Goal: Task Accomplishment & Management: Manage account settings

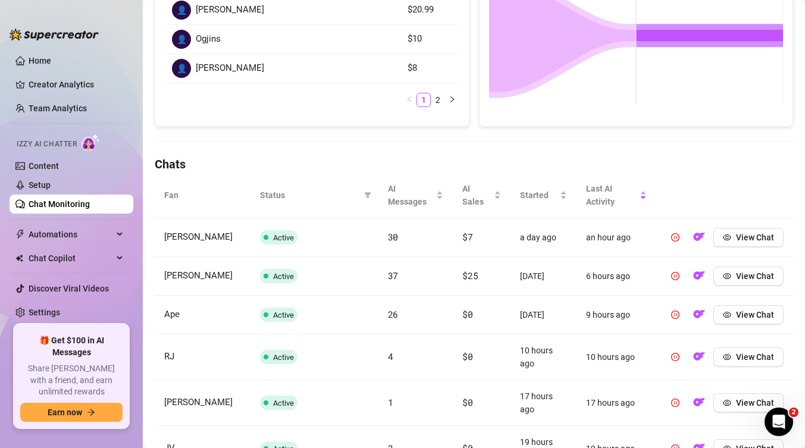
scroll to position [408, 0]
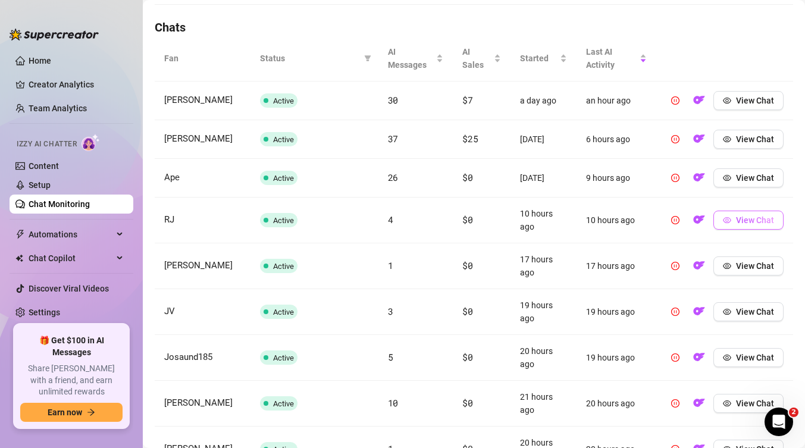
click at [742, 224] on span "View Chat" at bounding box center [755, 220] width 38 height 10
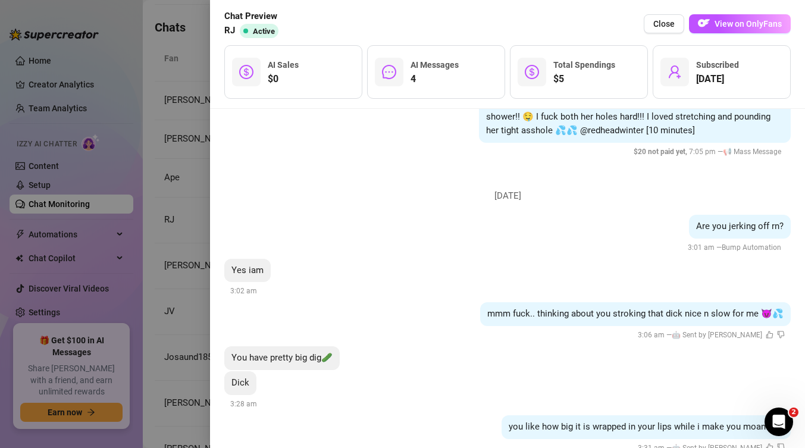
scroll to position [1671, 0]
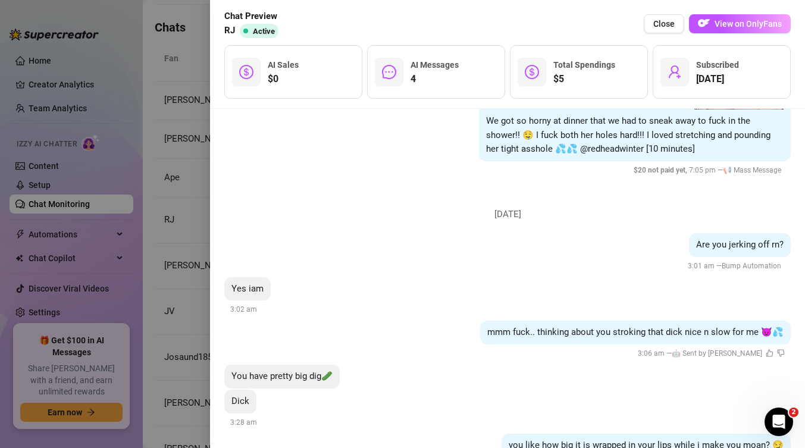
click at [165, 124] on div at bounding box center [402, 224] width 805 height 448
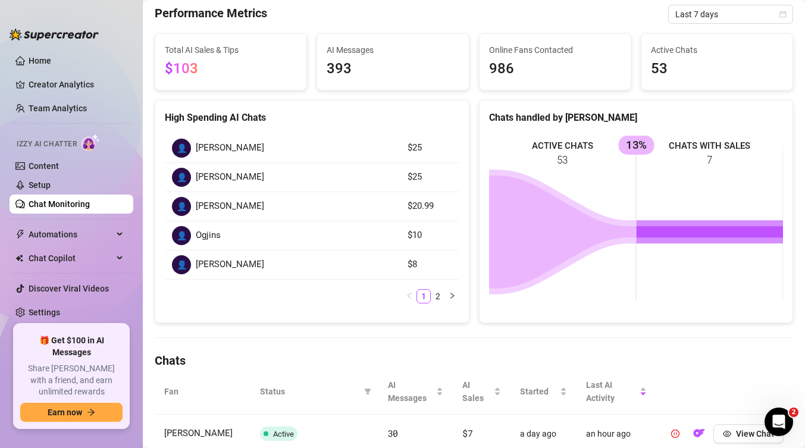
scroll to position [0, 0]
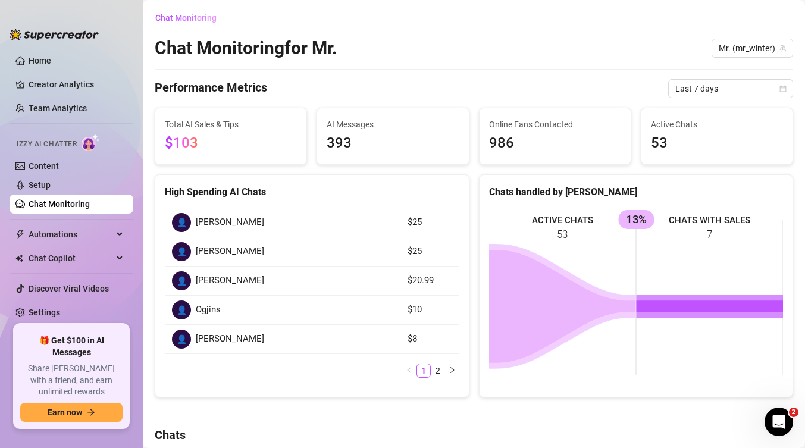
click at [374, 142] on span "393" at bounding box center [393, 143] width 132 height 23
click at [507, 144] on span "986" at bounding box center [555, 143] width 132 height 23
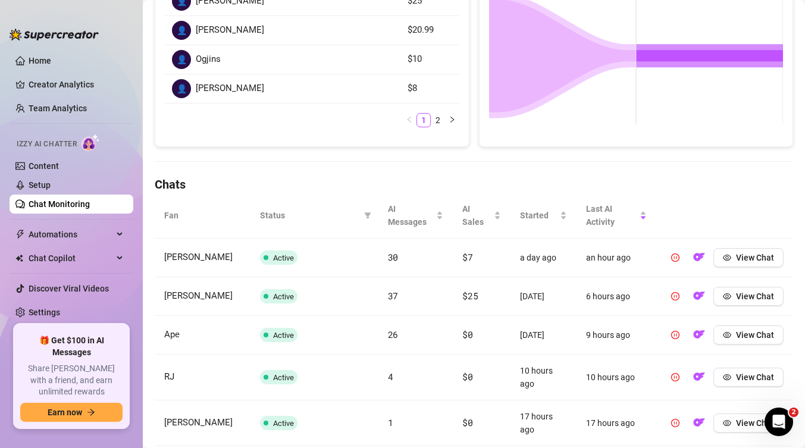
scroll to position [314, 0]
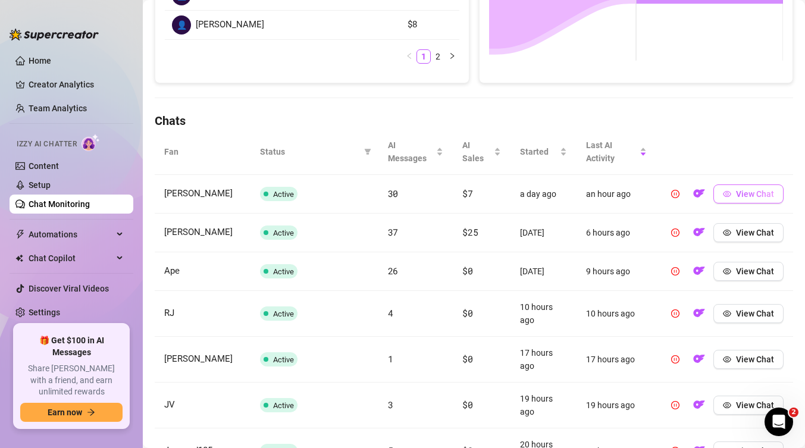
click at [754, 186] on button "View Chat" at bounding box center [749, 193] width 70 height 19
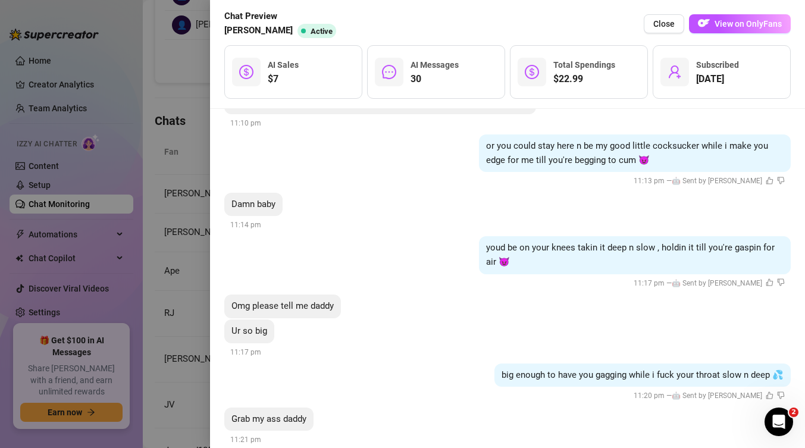
scroll to position [3139, 0]
click at [132, 123] on div at bounding box center [402, 224] width 805 height 448
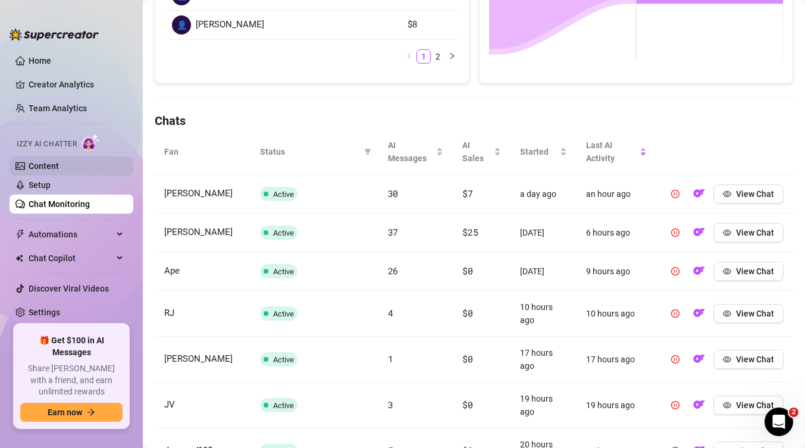
click at [46, 165] on link "Content" at bounding box center [44, 166] width 30 height 10
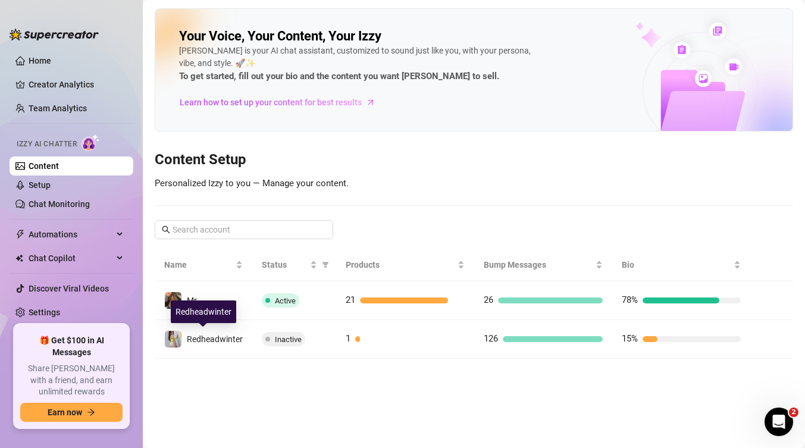
click at [207, 303] on div "Redheadwinter" at bounding box center [203, 312] width 65 height 23
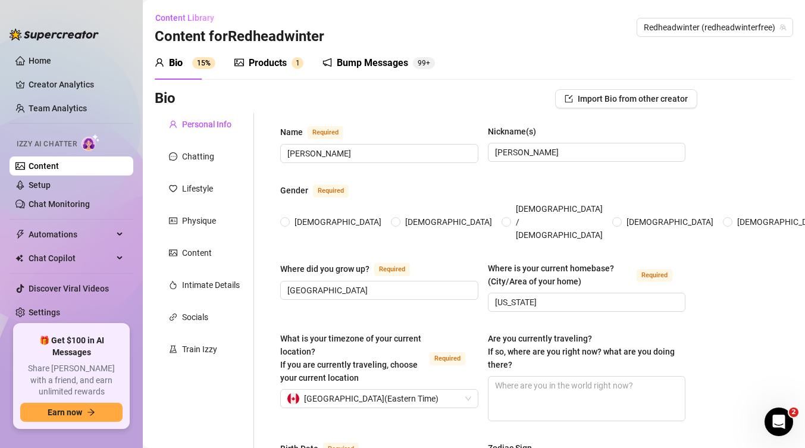
radio input "true"
click at [199, 164] on div "Chatting" at bounding box center [204, 156] width 99 height 23
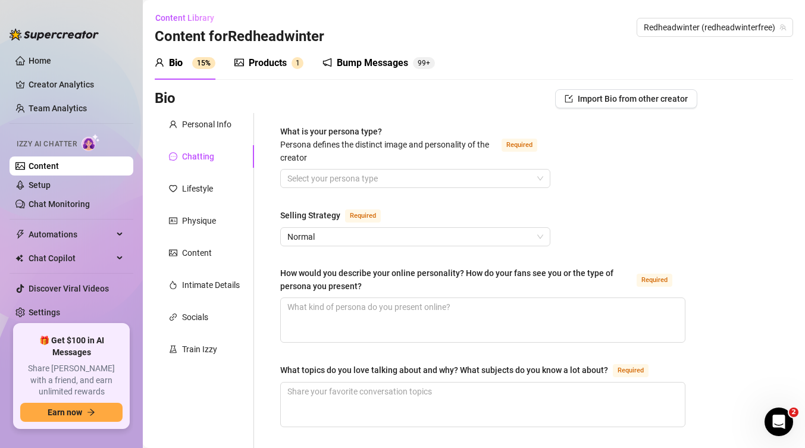
click at [361, 95] on div "Bio Import Bio from other creator" at bounding box center [426, 98] width 543 height 19
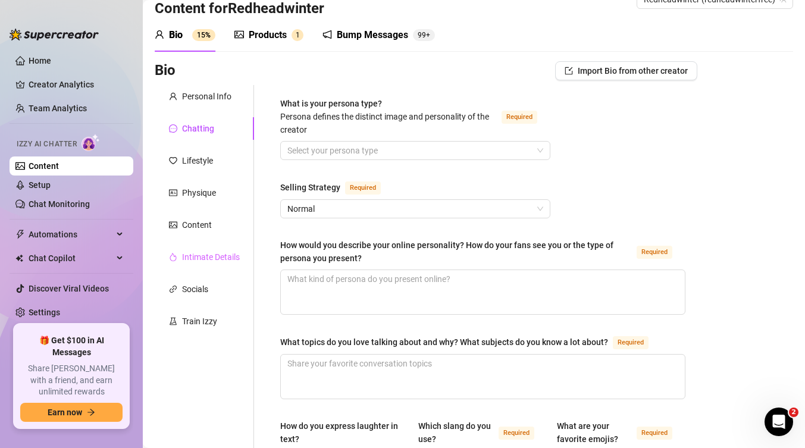
scroll to position [1, 0]
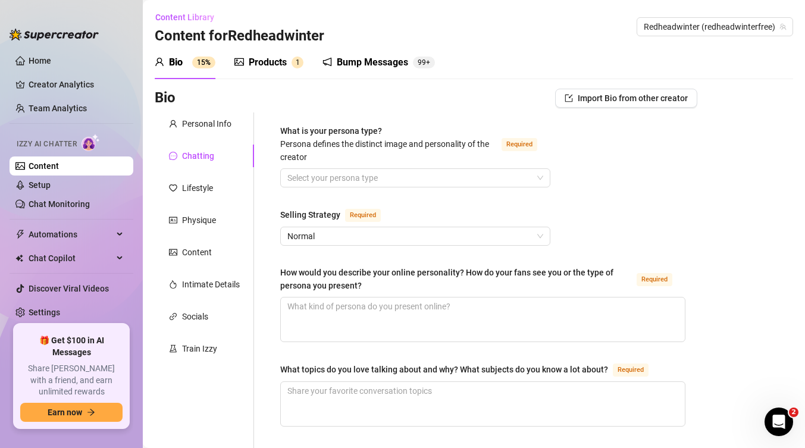
click at [373, 67] on div "Bump Messages" at bounding box center [372, 62] width 71 height 14
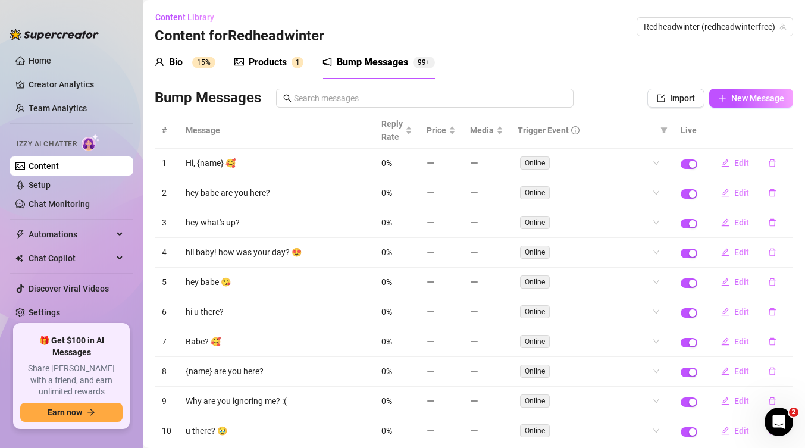
scroll to position [68, 0]
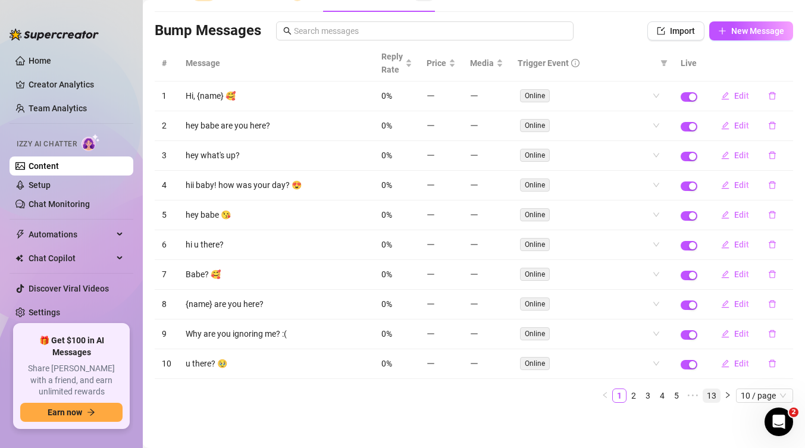
click at [712, 397] on link "13" at bounding box center [711, 395] width 17 height 13
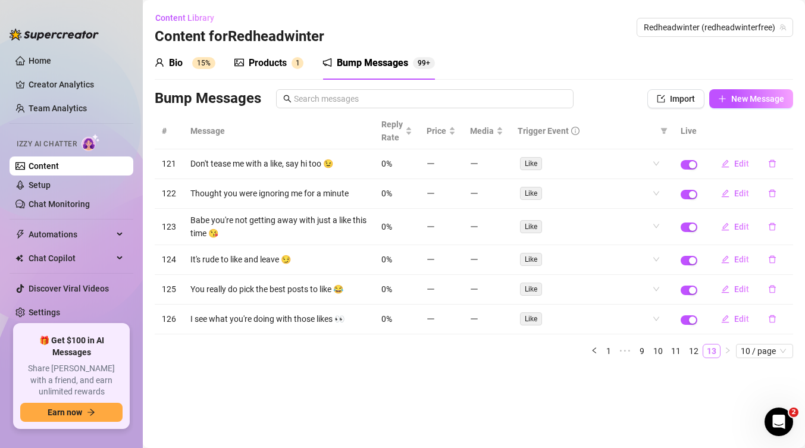
scroll to position [0, 0]
click at [694, 350] on link "12" at bounding box center [694, 351] width 17 height 13
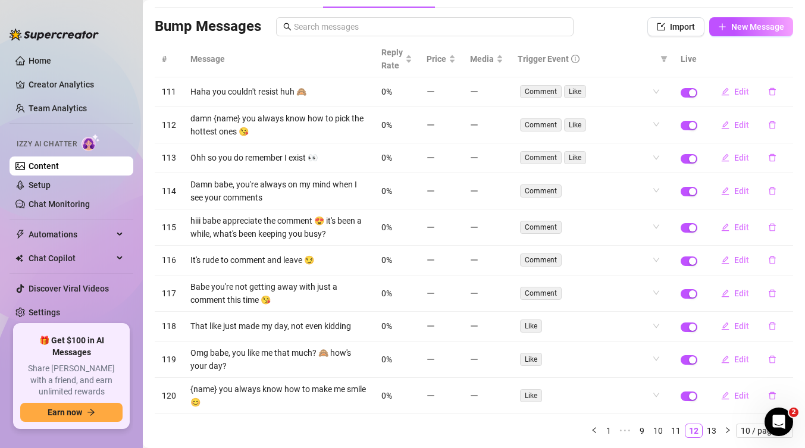
scroll to position [76, 0]
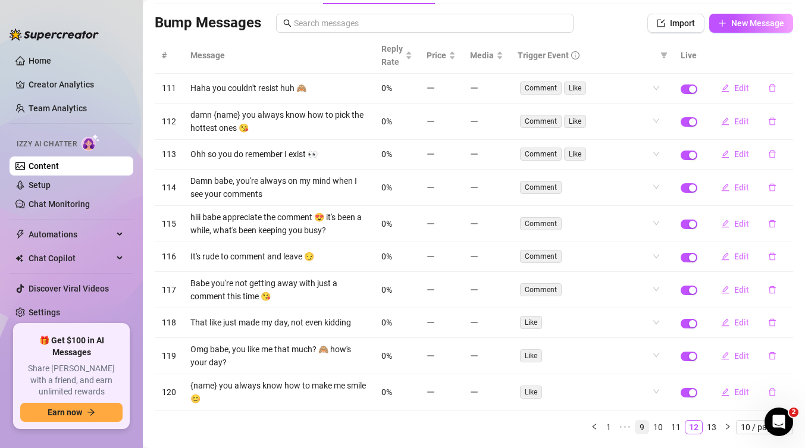
click at [643, 427] on link "9" at bounding box center [642, 427] width 13 height 13
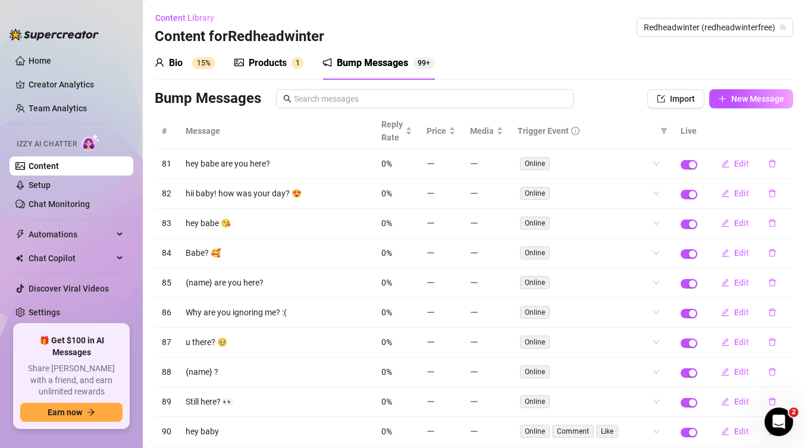
scroll to position [68, 0]
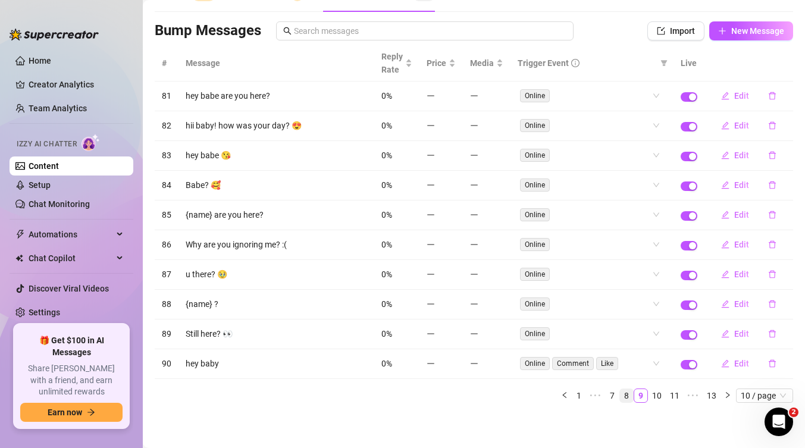
click at [625, 399] on link "8" at bounding box center [626, 395] width 13 height 13
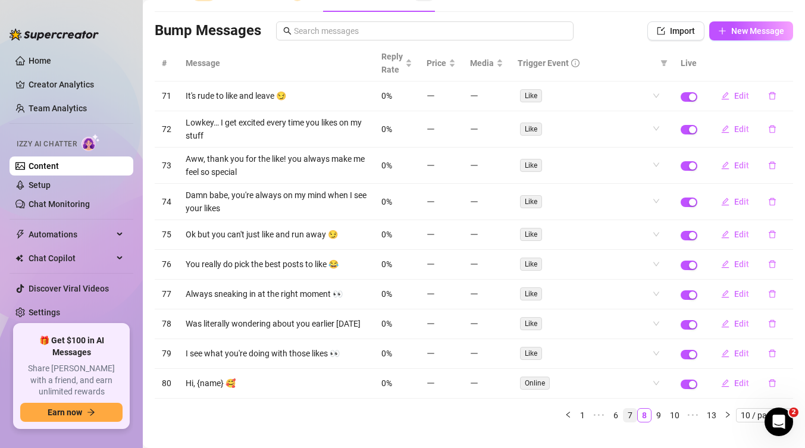
click at [628, 417] on link "7" at bounding box center [630, 415] width 13 height 13
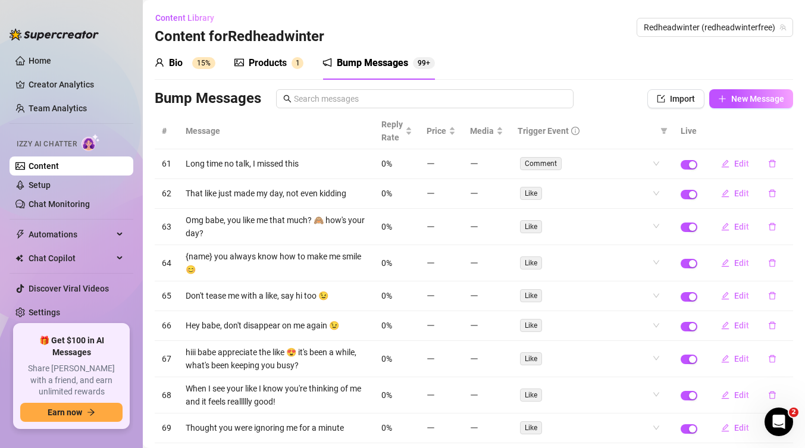
scroll to position [101, 0]
